Goal: Task Accomplishment & Management: Manage account settings

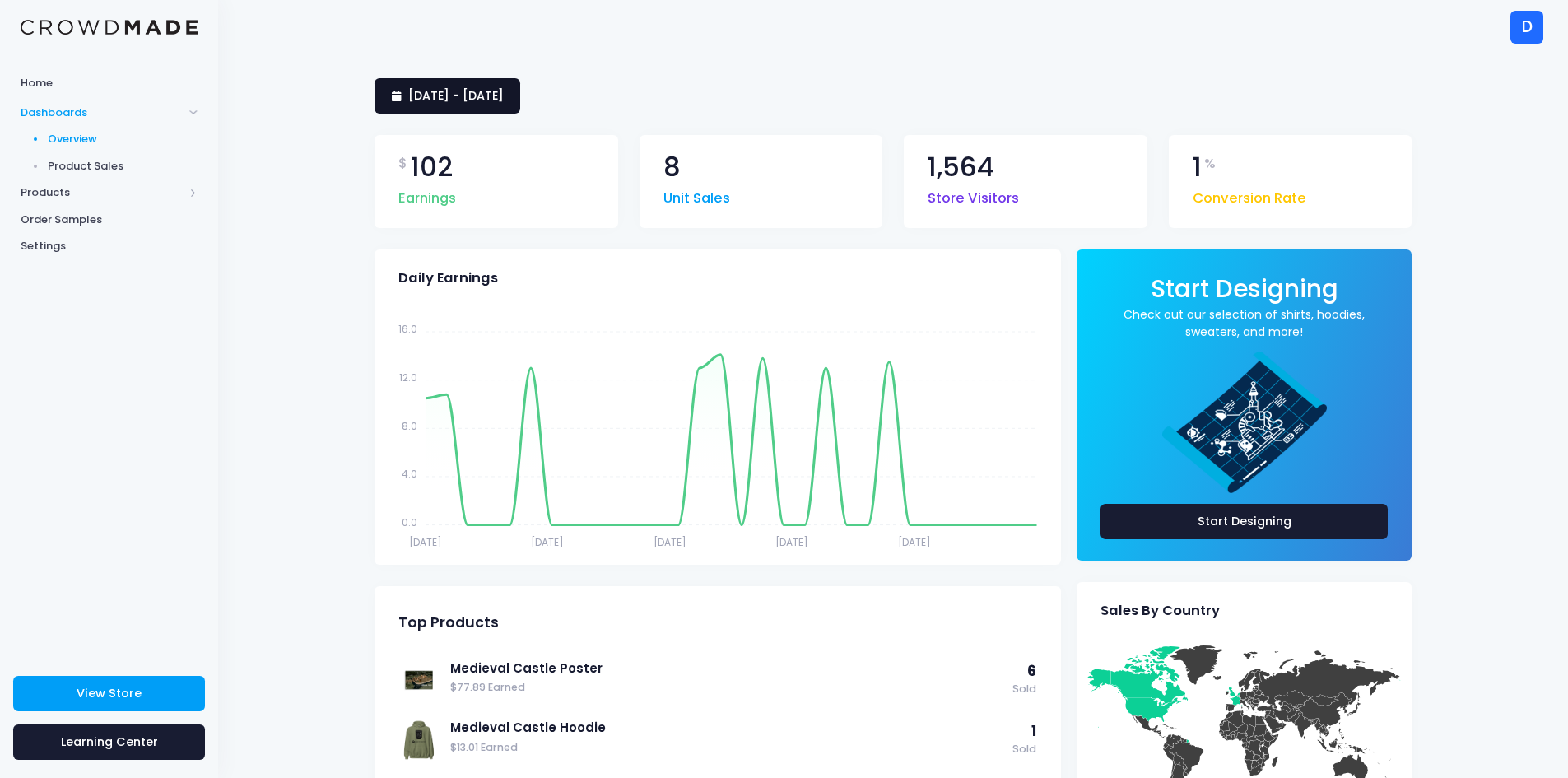
click at [453, 91] on span "8 September 2025 - 7 October 2025" at bounding box center [455, 95] width 96 height 16
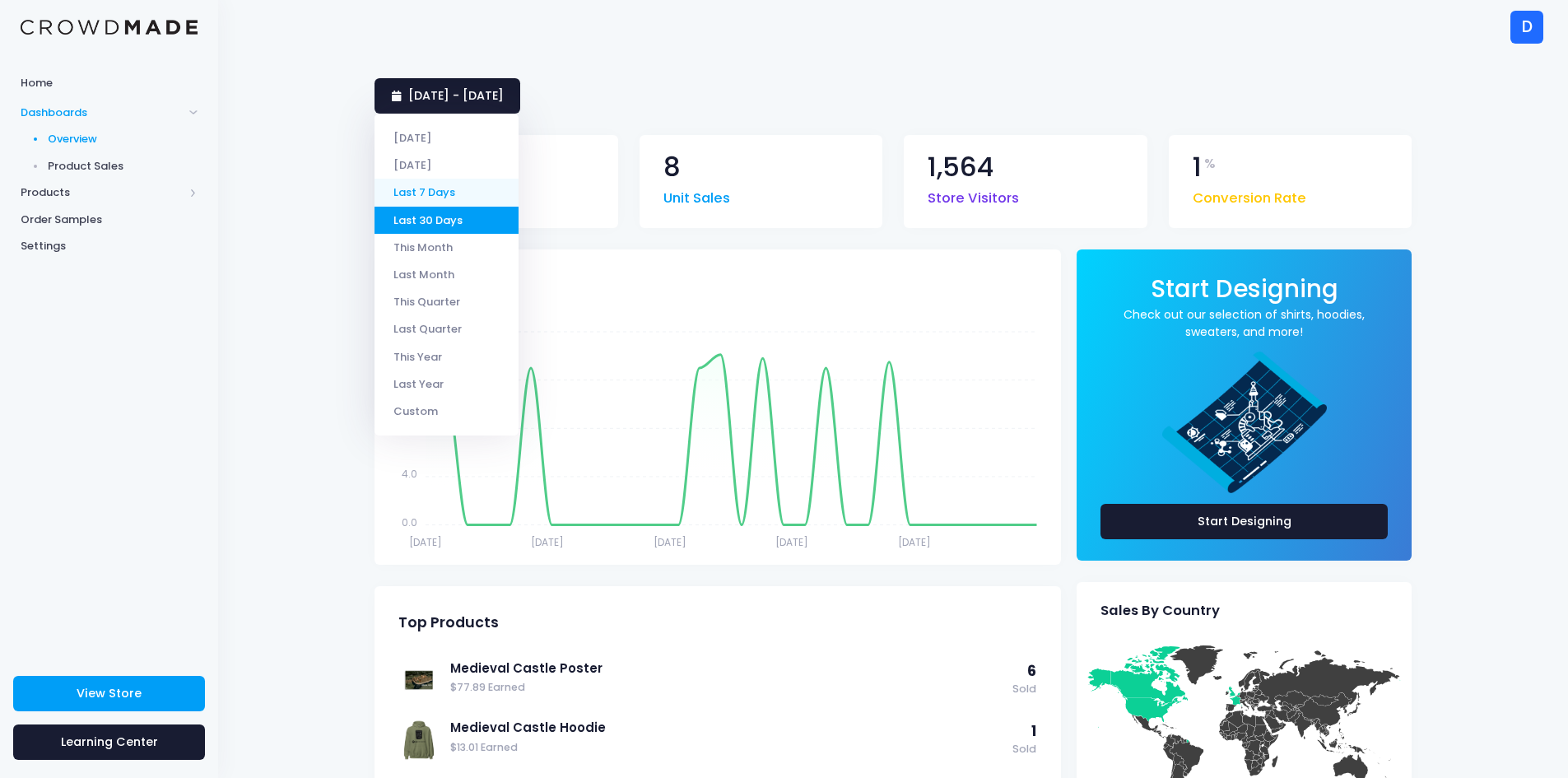
click at [454, 181] on li "Last 7 Days" at bounding box center [447, 192] width 144 height 27
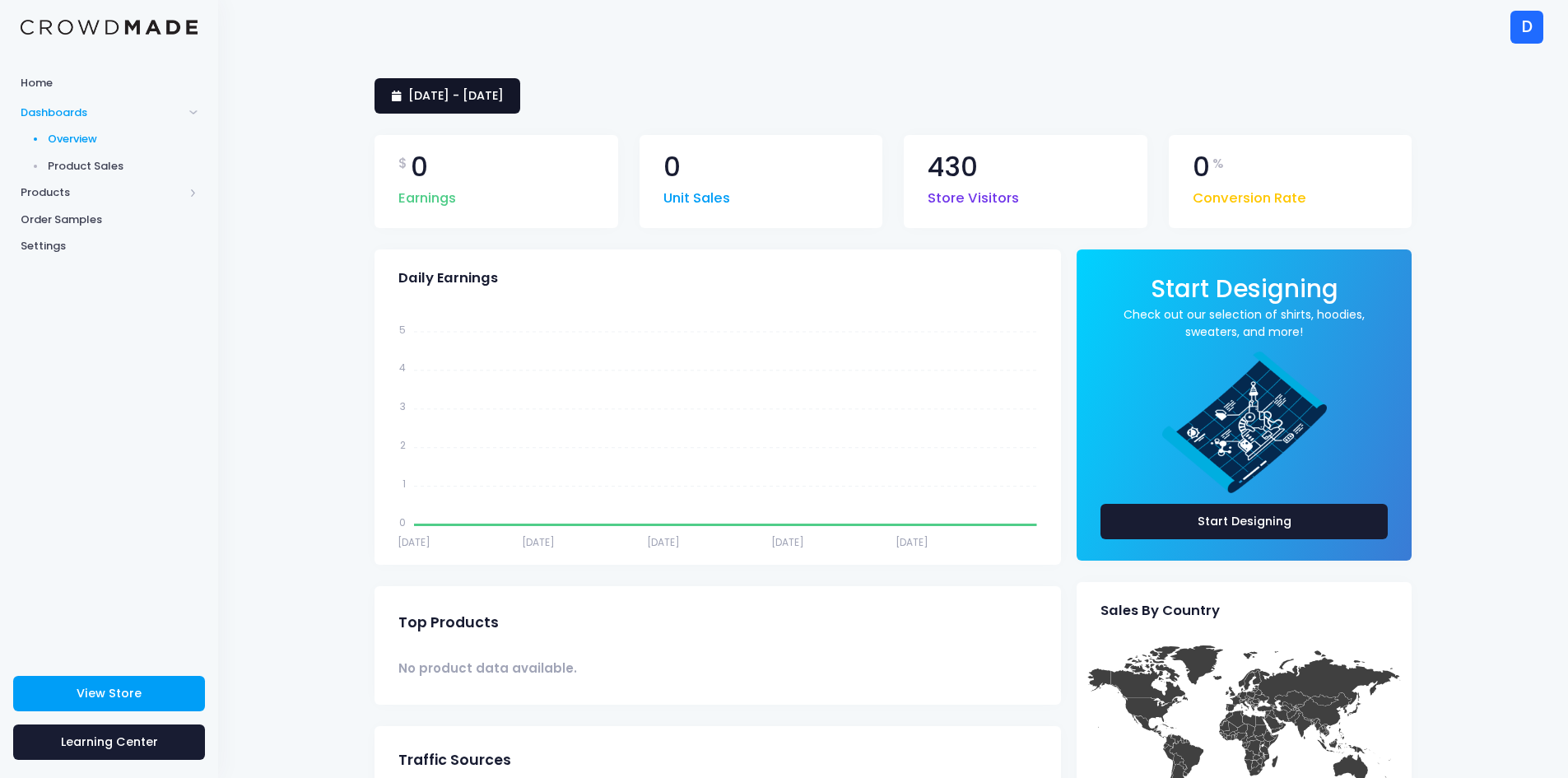
click at [444, 99] on span "1 October 2025 - 7 October 2025" at bounding box center [455, 95] width 96 height 16
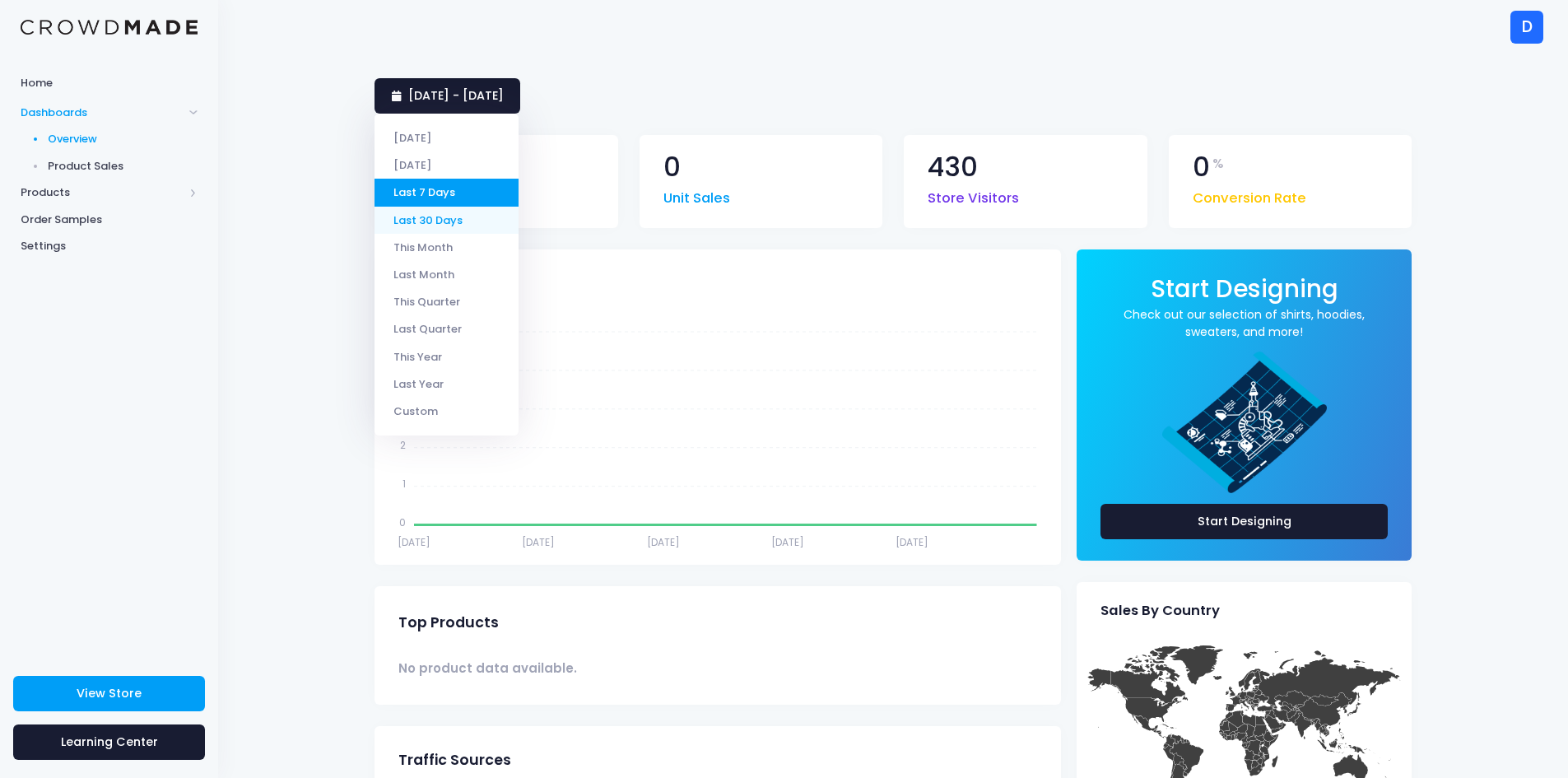
click at [443, 221] on li "Last 30 Days" at bounding box center [447, 220] width 144 height 27
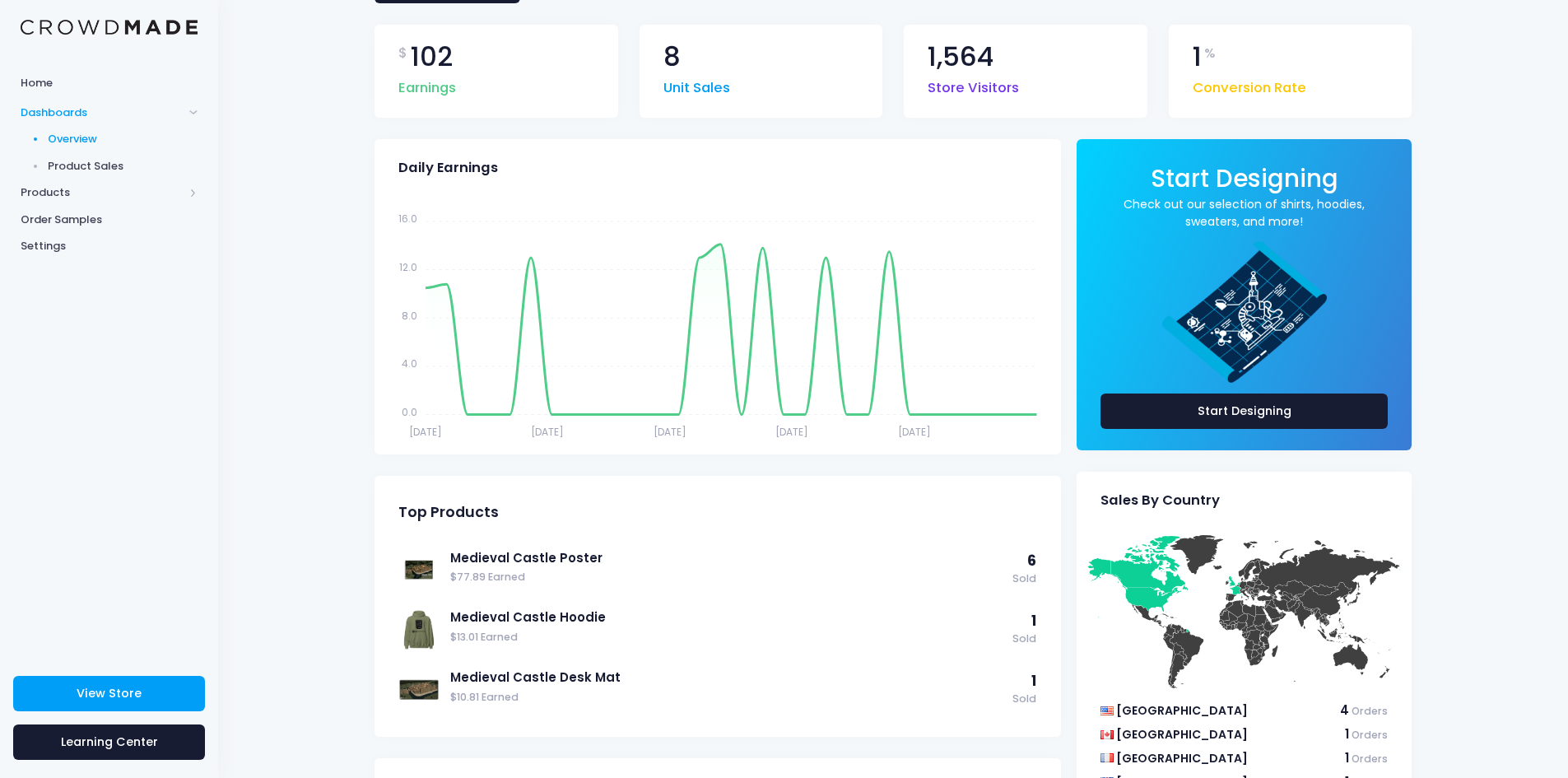
scroll to position [57, 0]
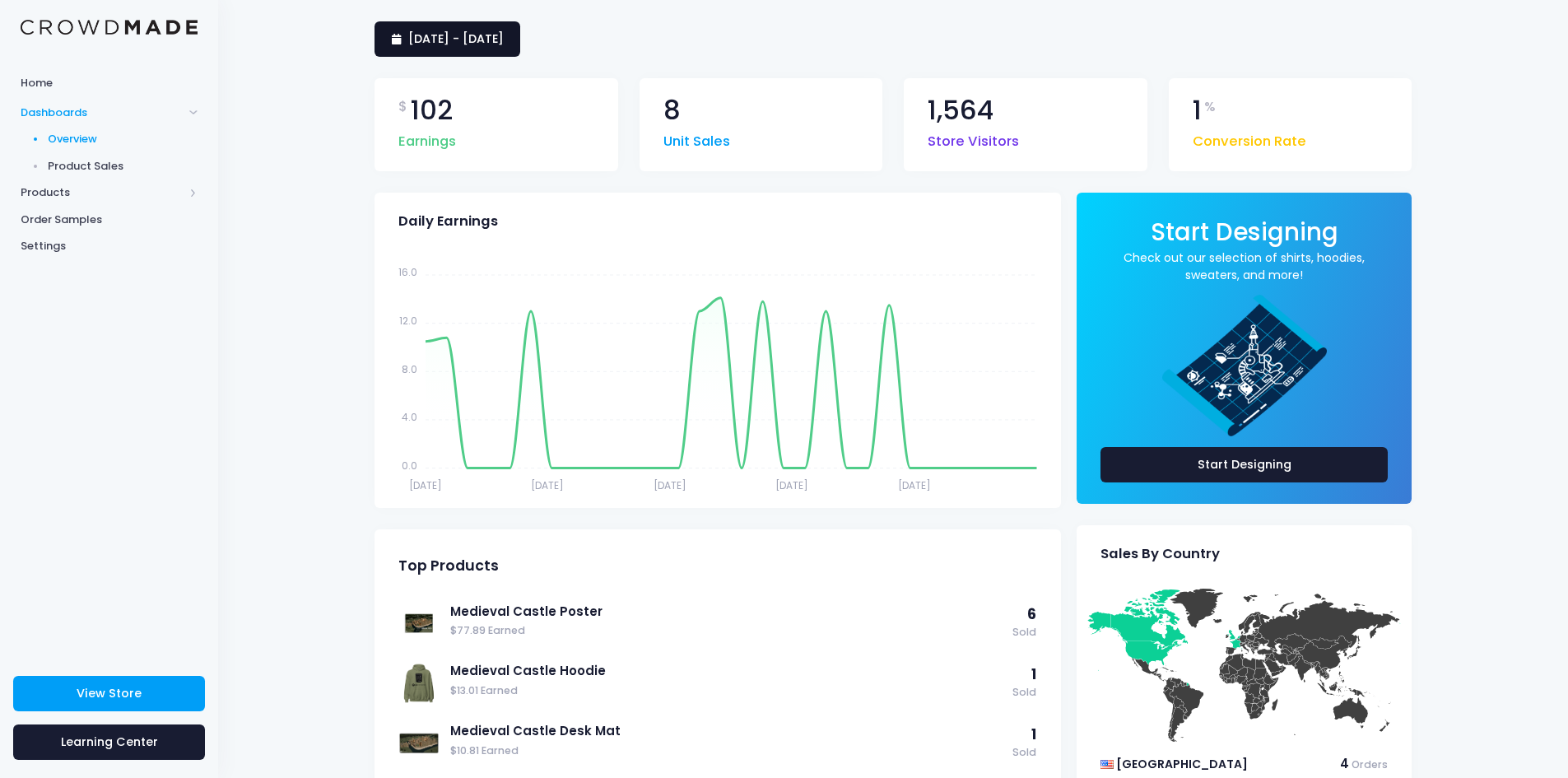
click at [503, 43] on span "8 September 2025 - 7 October 2025" at bounding box center [455, 38] width 96 height 16
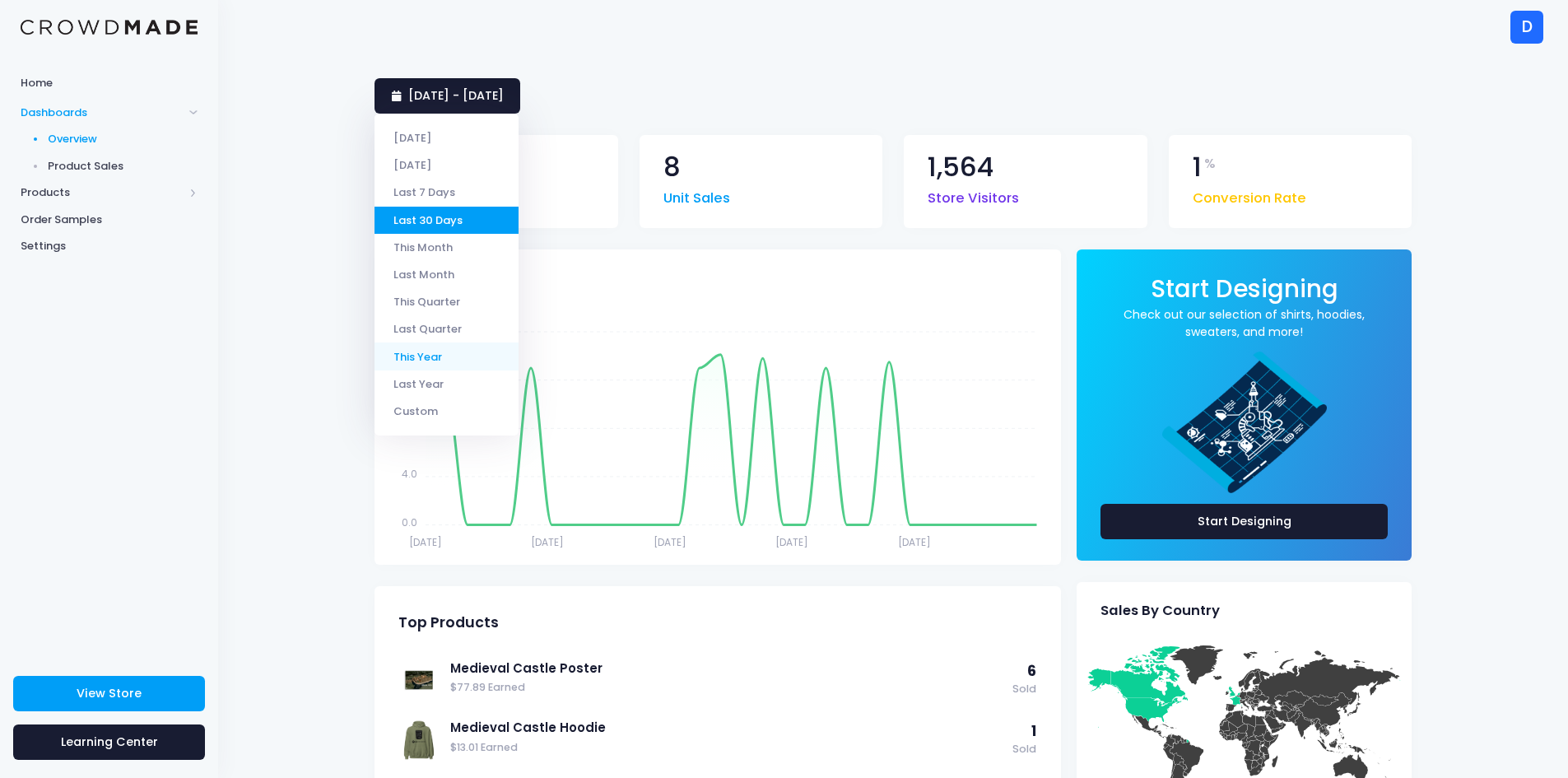
click at [443, 350] on li "This Year" at bounding box center [447, 356] width 144 height 27
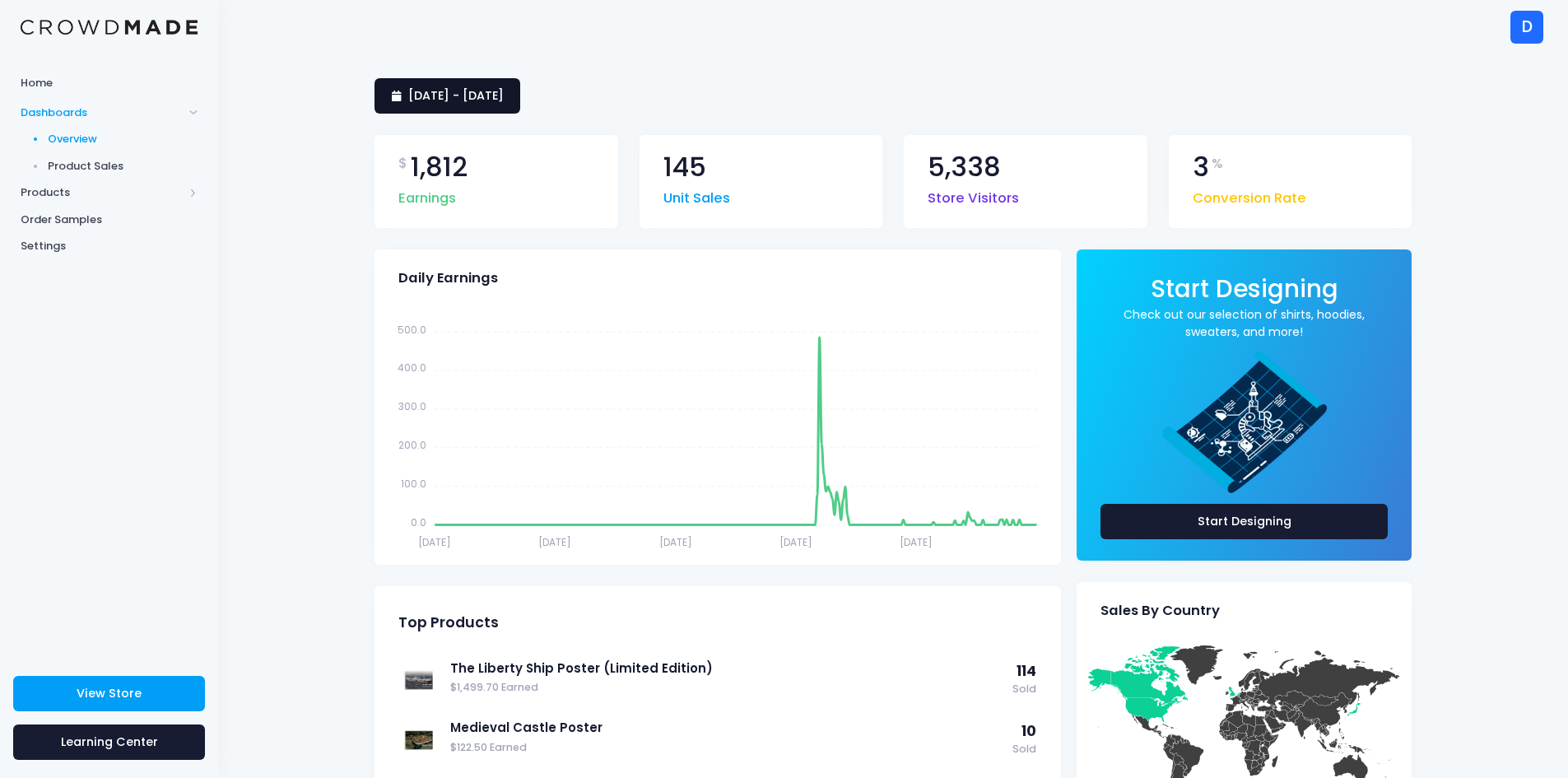
click at [479, 90] on span "[DATE] - [DATE]" at bounding box center [455, 95] width 96 height 16
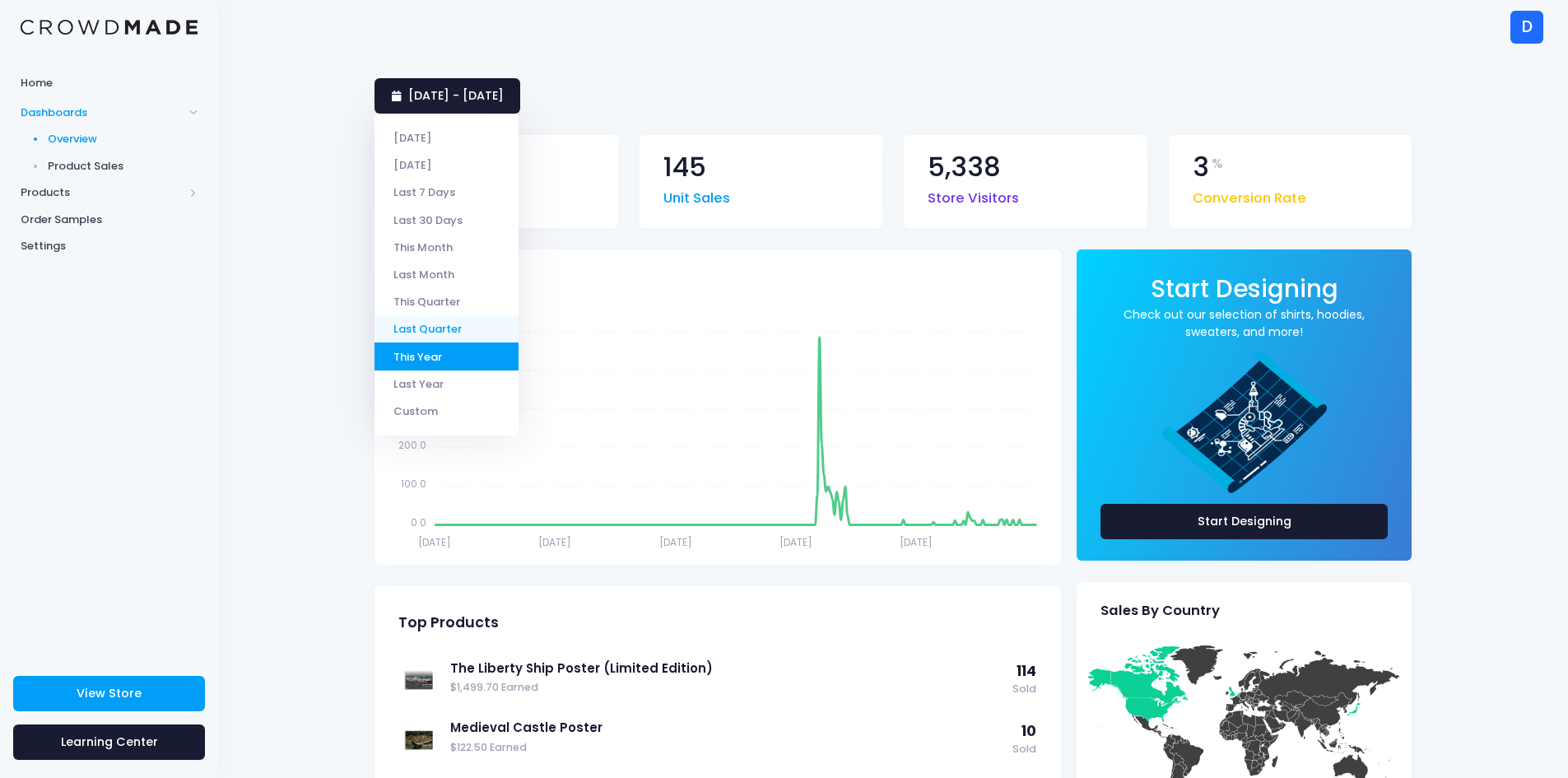
click at [457, 324] on li "Last Quarter" at bounding box center [447, 329] width 144 height 27
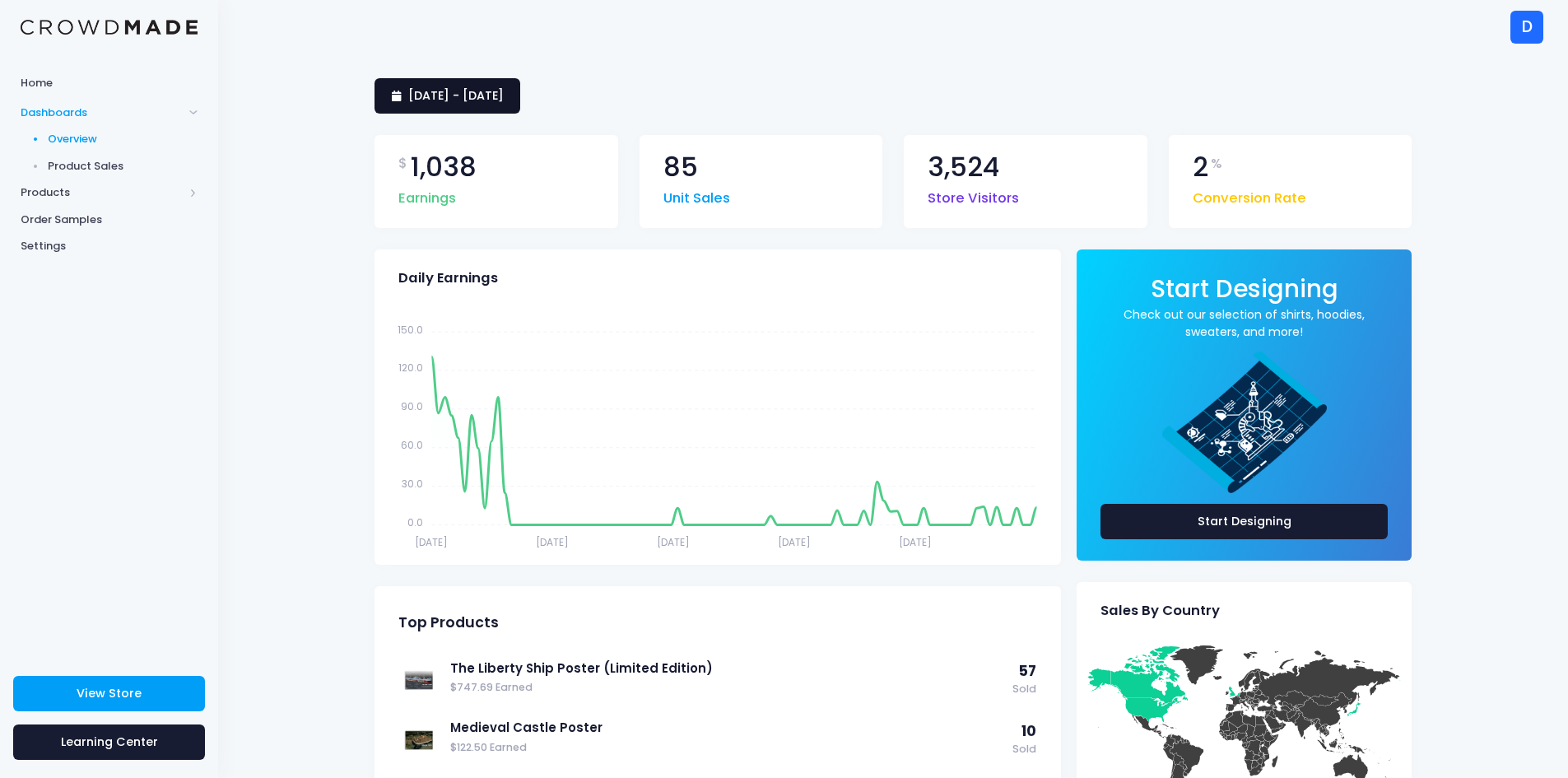
click at [438, 100] on span "1 July 2025 - 30 September 2025" at bounding box center [455, 95] width 96 height 16
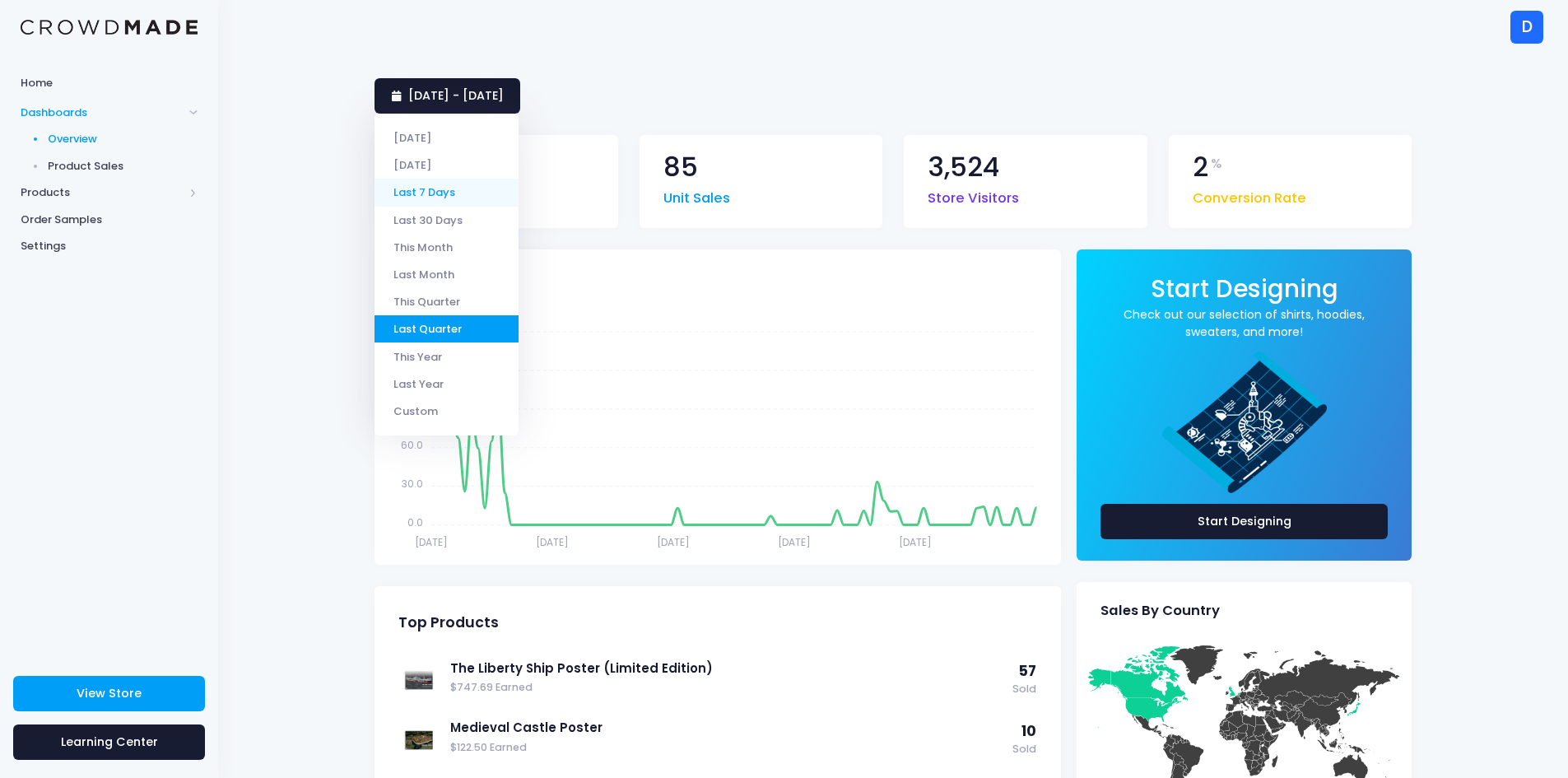
click at [431, 192] on li "Last 7 Days" at bounding box center [447, 192] width 144 height 27
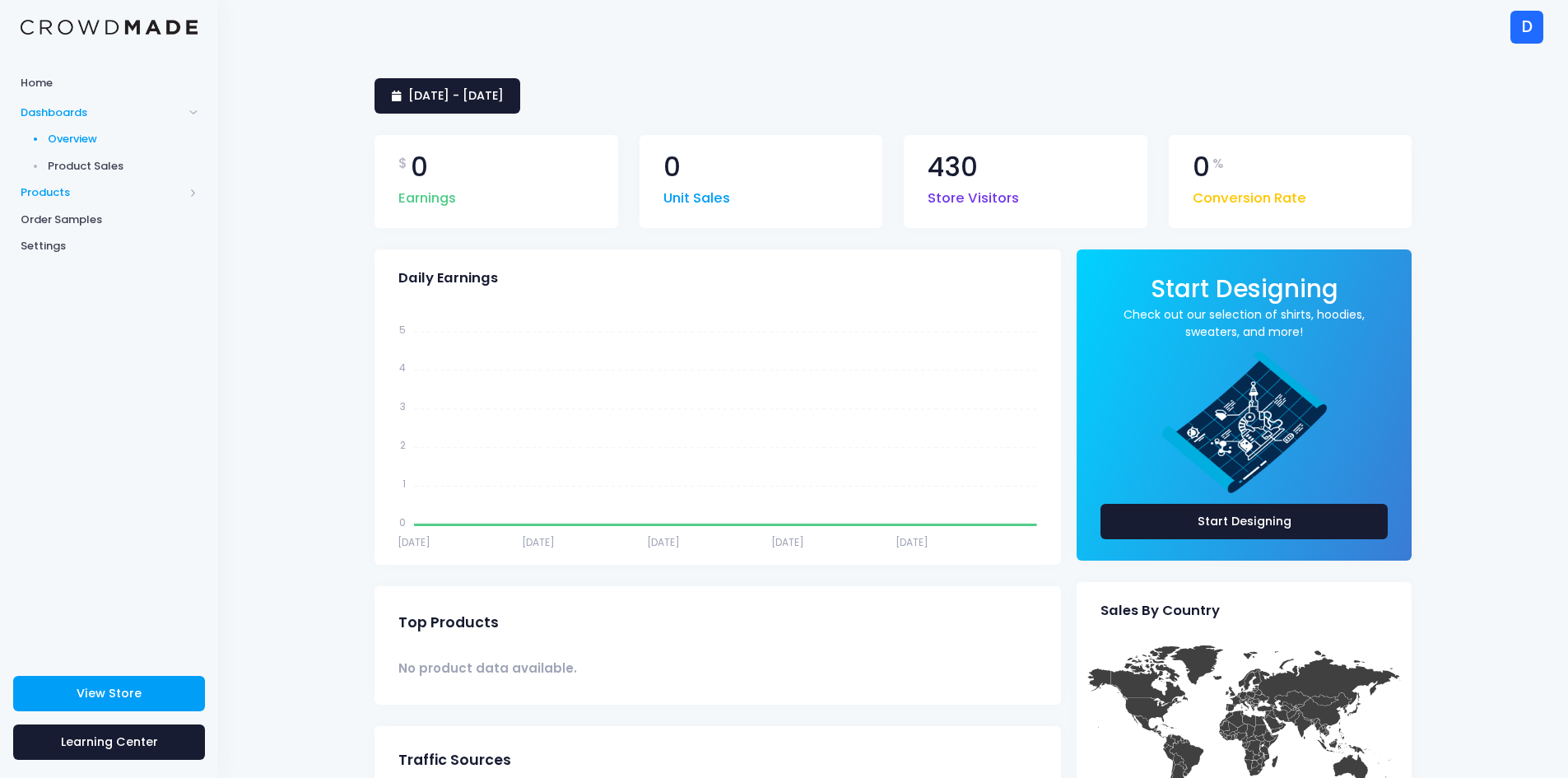
click at [75, 191] on span "Products" at bounding box center [102, 192] width 163 height 16
